Goal: Information Seeking & Learning: Learn about a topic

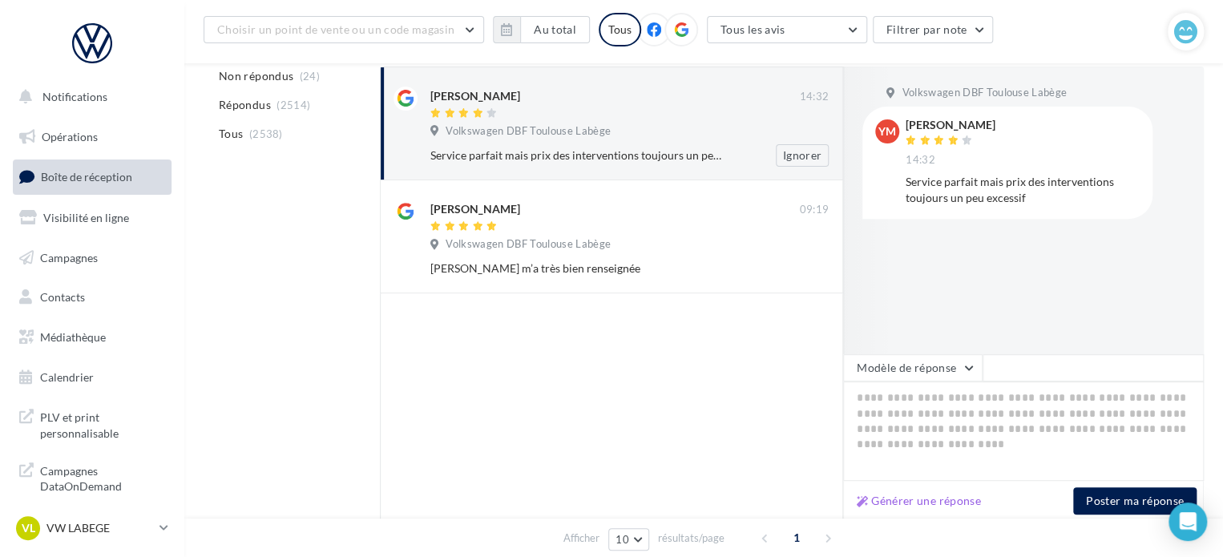
scroll to position [240, 0]
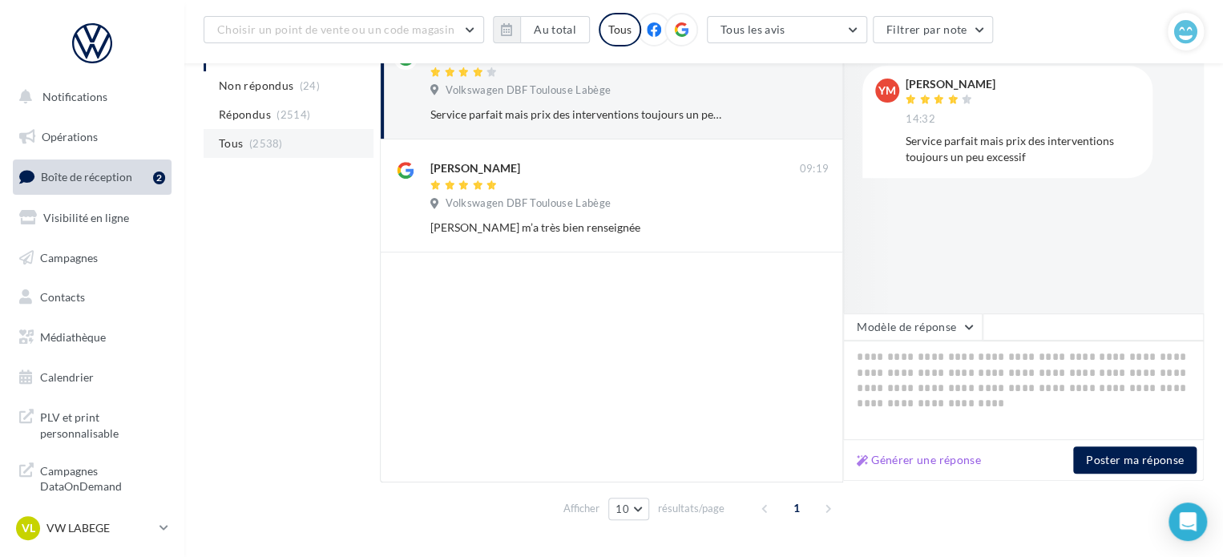
click at [268, 137] on span "(2538)" at bounding box center [266, 143] width 34 height 13
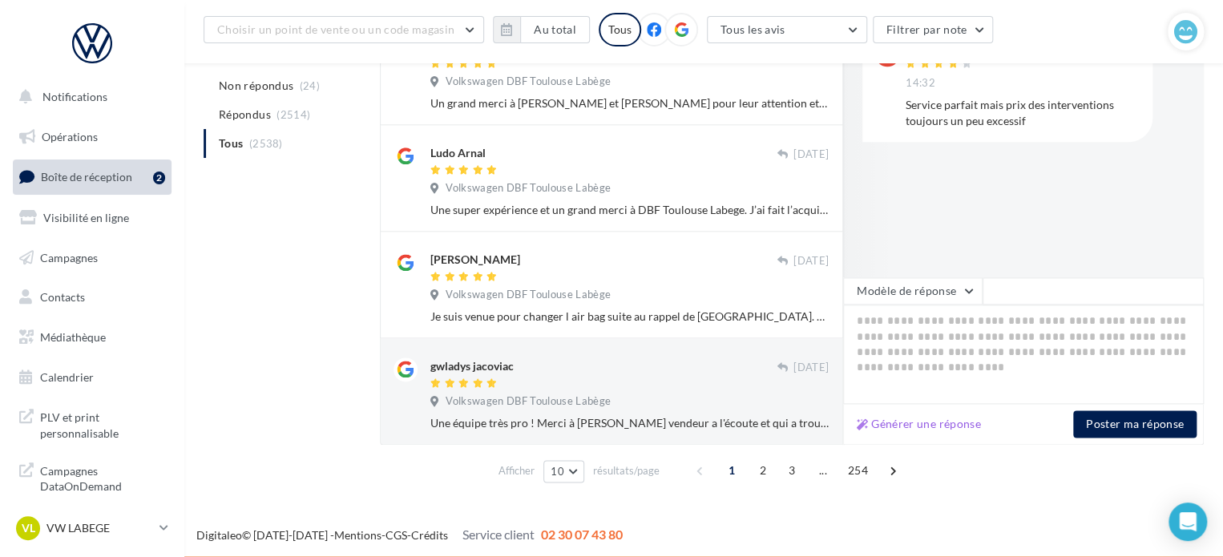
scroll to position [909, 0]
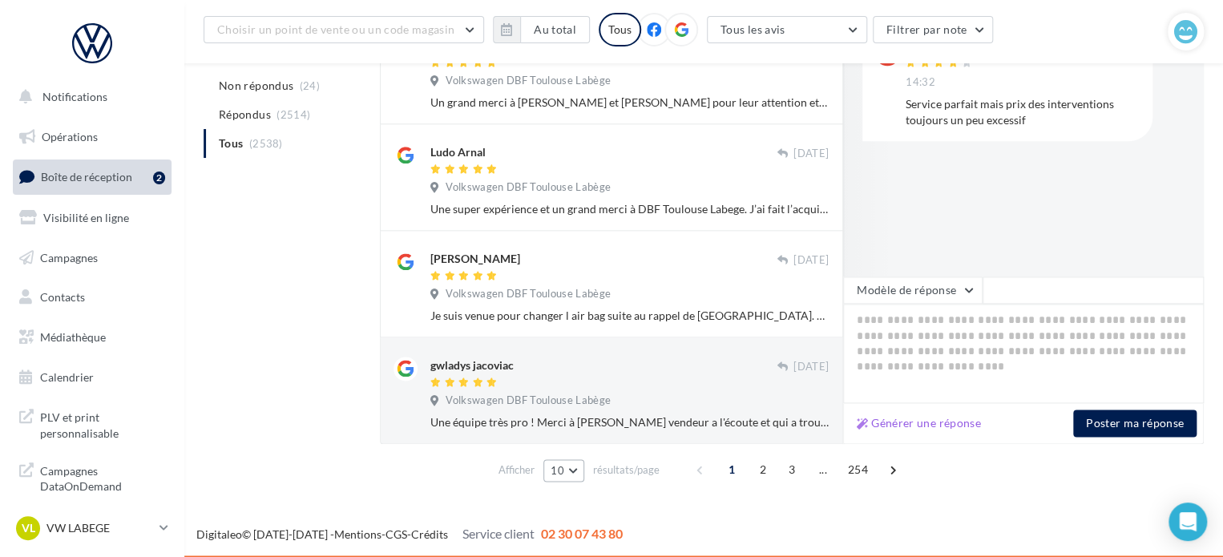
click at [559, 473] on span "10" at bounding box center [558, 470] width 14 height 13
click at [579, 422] on button "25" at bounding box center [599, 414] width 112 height 28
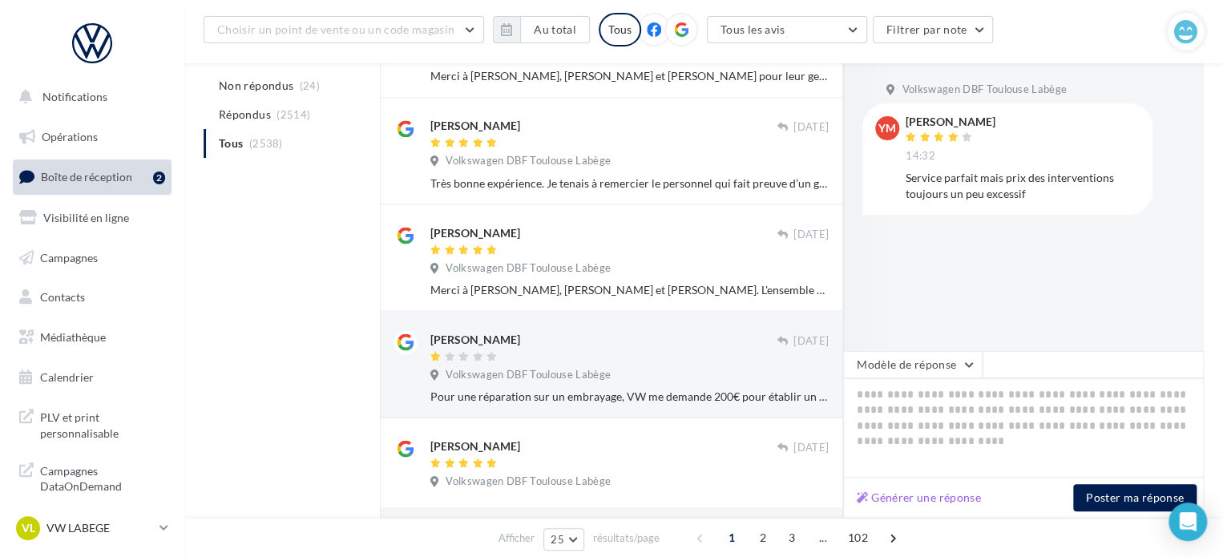
scroll to position [1384, 0]
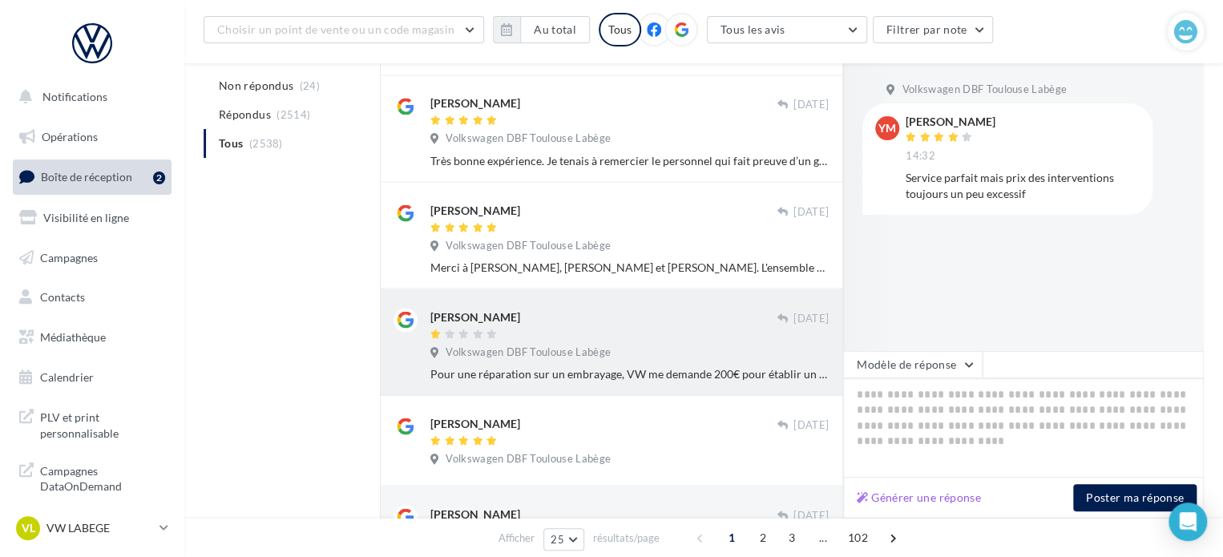
click at [596, 355] on span "Volkswagen DBF Toulouse Labège" at bounding box center [528, 352] width 165 height 14
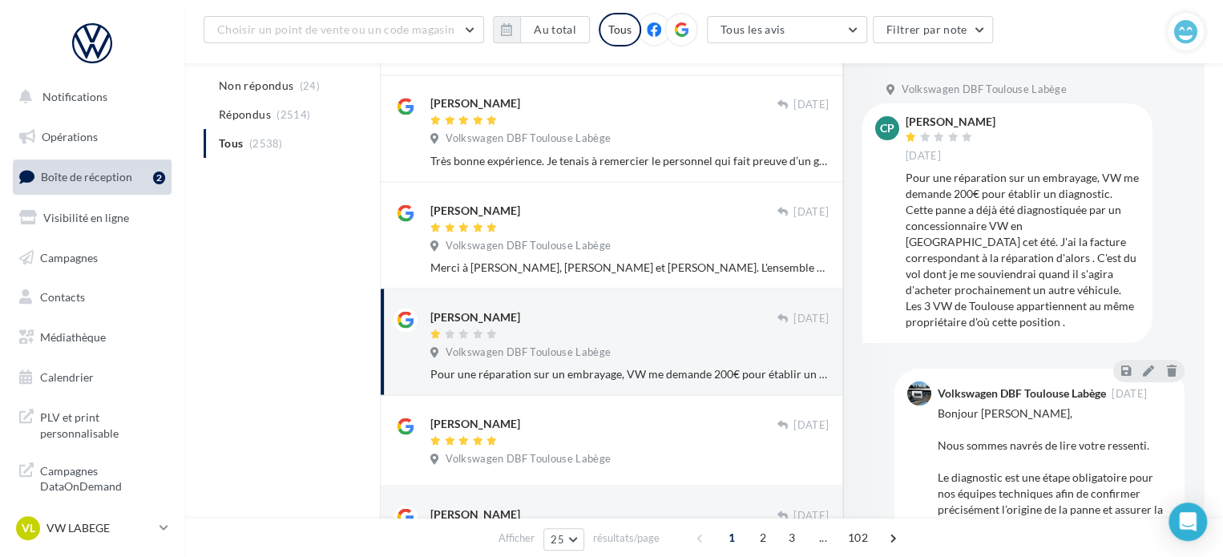
scroll to position [80, 0]
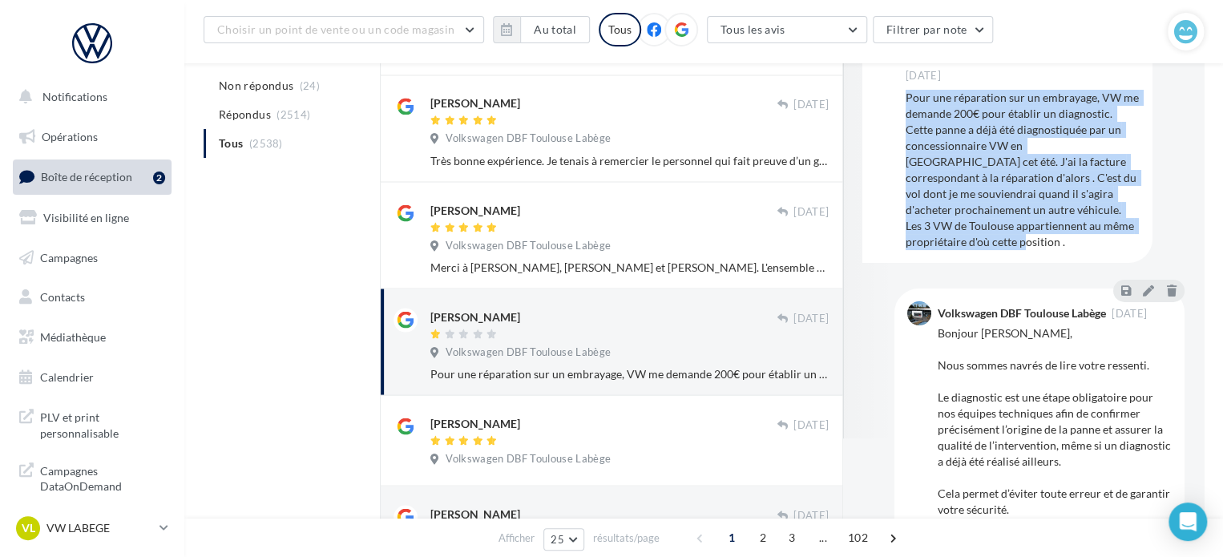
drag, startPoint x: 903, startPoint y: 95, endPoint x: 1003, endPoint y: 250, distance: 184.9
click at [1003, 250] on div "cP [PERSON_NAME] [DATE] Pour une réparation sur un embrayage, VW me demande 200…" at bounding box center [1007, 143] width 264 height 214
copy div "Pour une réparation sur un embrayage, VW me demande 200€ pour établir un diagno…"
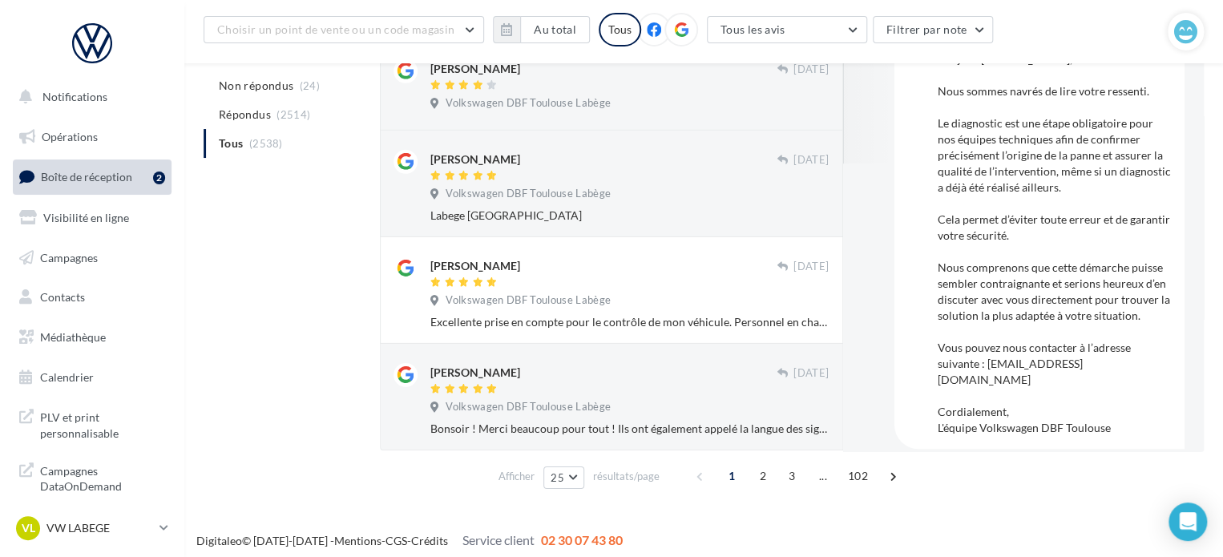
scroll to position [2430, 0]
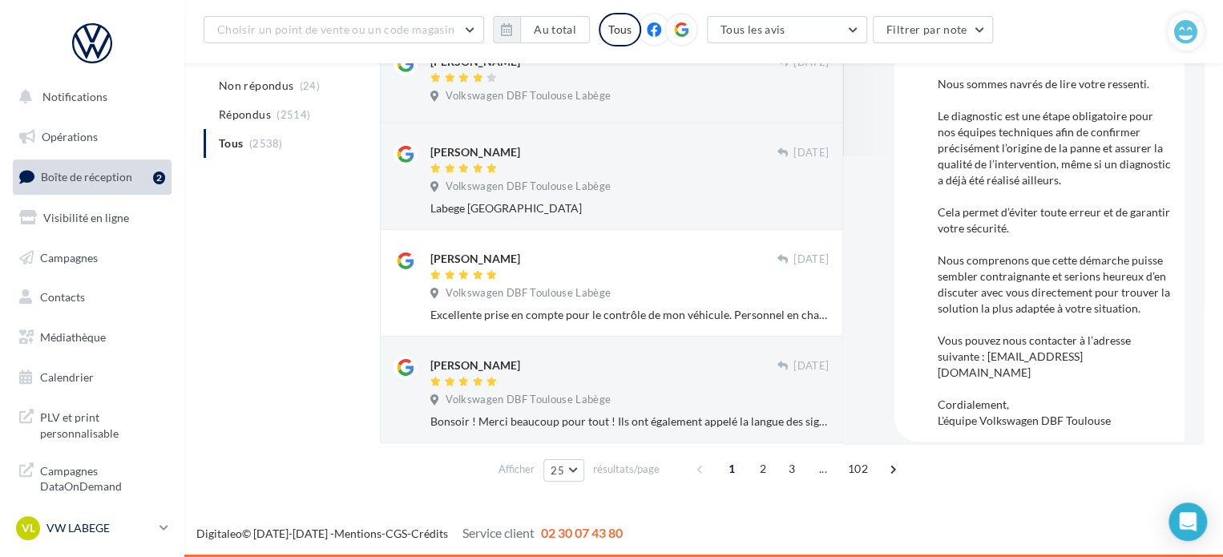
click at [75, 531] on p "VW LABEGE" at bounding box center [99, 528] width 107 height 16
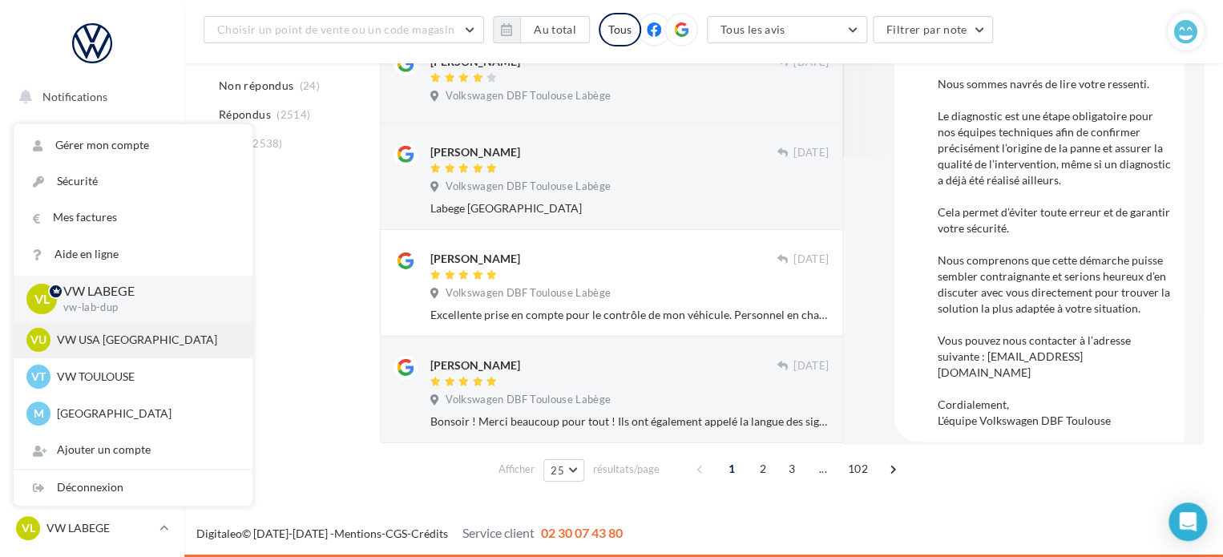
click at [104, 342] on p "VW USA [GEOGRAPHIC_DATA]" at bounding box center [145, 340] width 176 height 16
